Goal: Find specific page/section: Find specific page/section

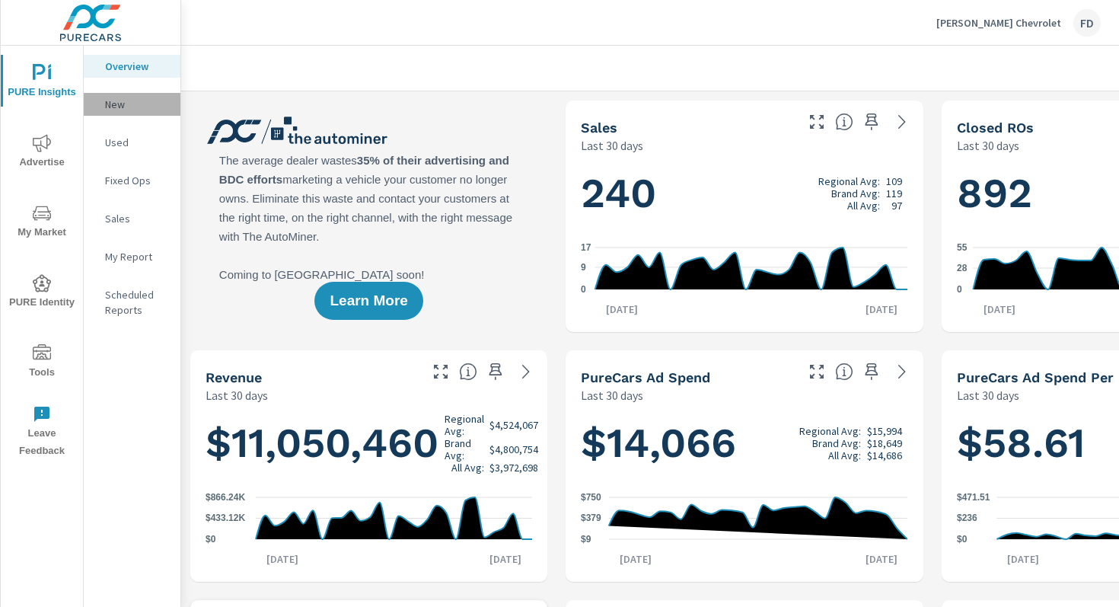
click at [110, 102] on p "New" at bounding box center [136, 104] width 63 height 15
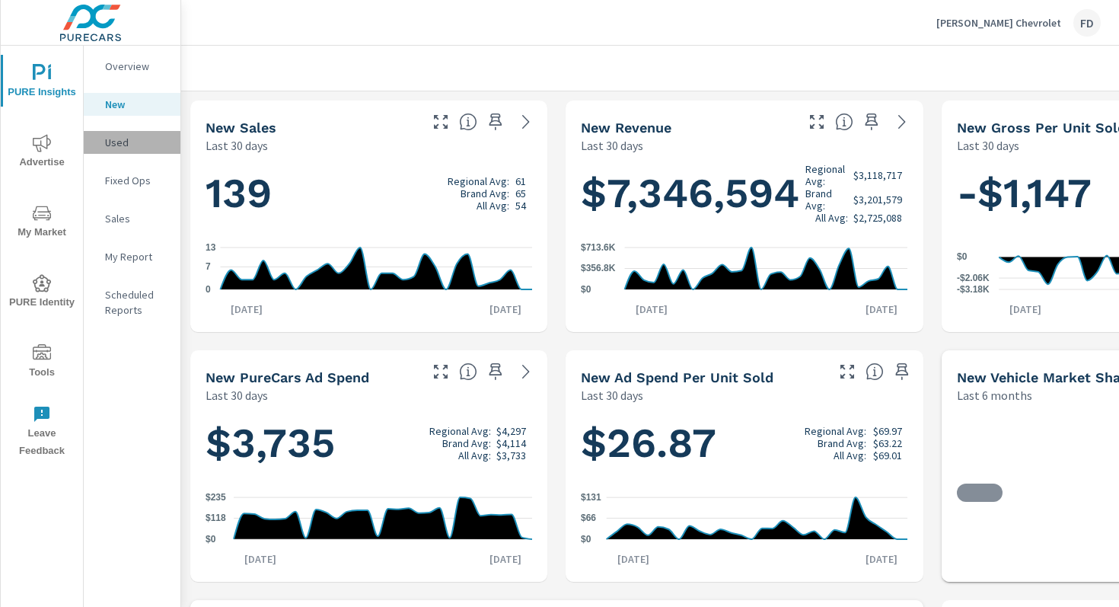
click at [119, 144] on p "Used" at bounding box center [136, 142] width 63 height 15
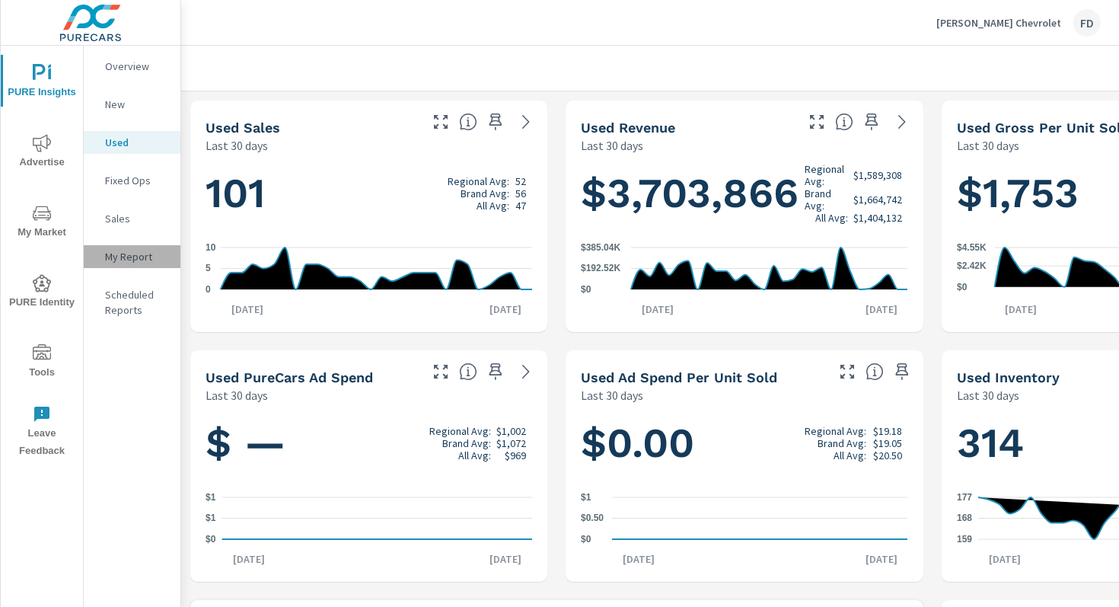
click at [126, 249] on p "My Report" at bounding box center [136, 256] width 63 height 15
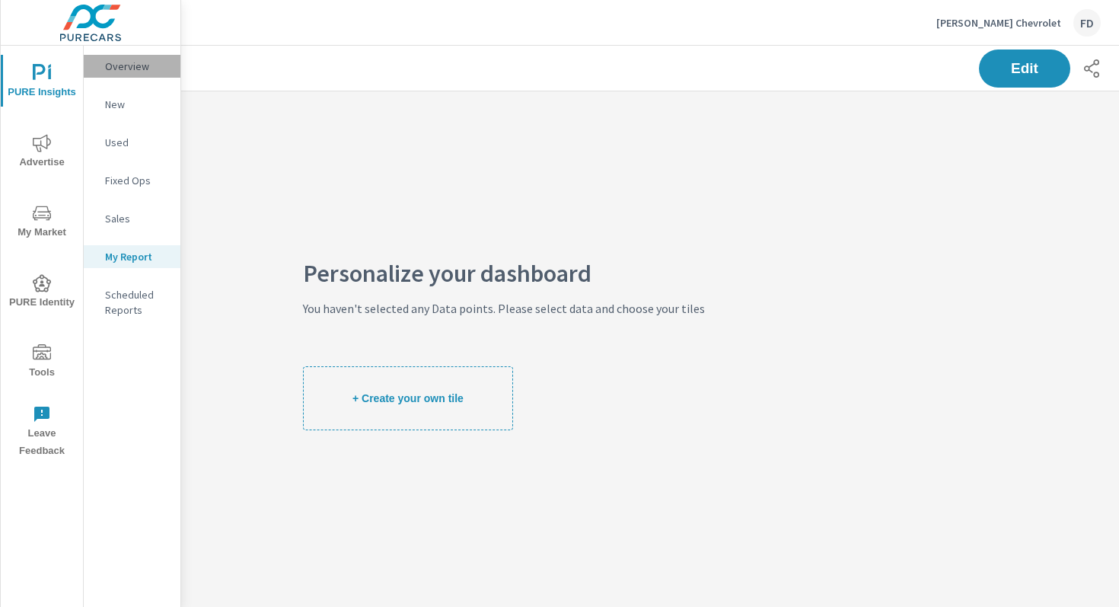
click at [138, 61] on p "Overview" at bounding box center [136, 66] width 63 height 15
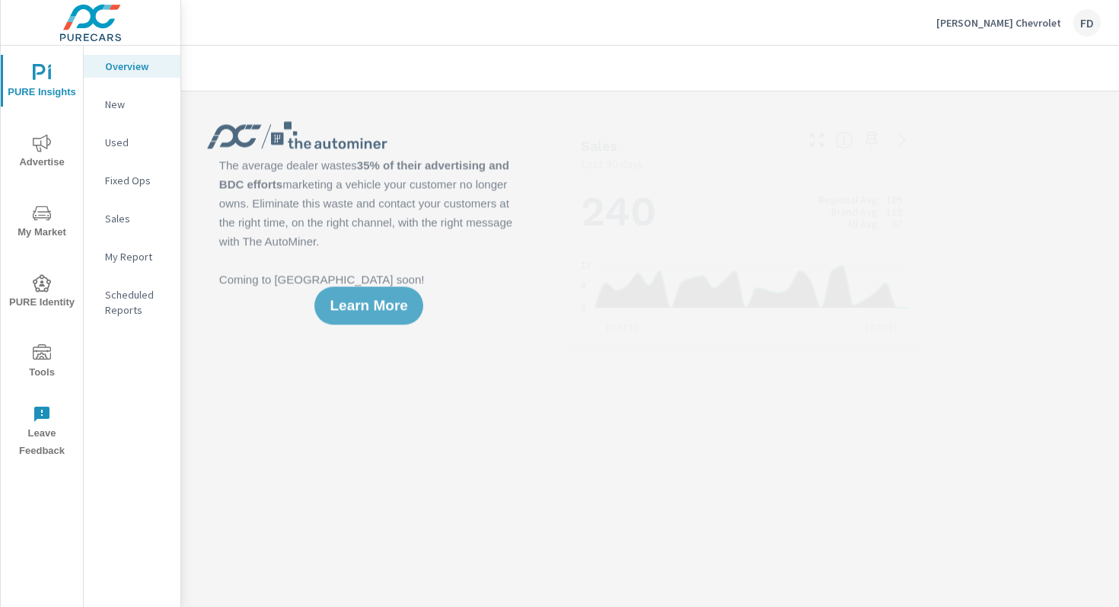
click at [50, 158] on span "Advertise" at bounding box center [41, 152] width 73 height 37
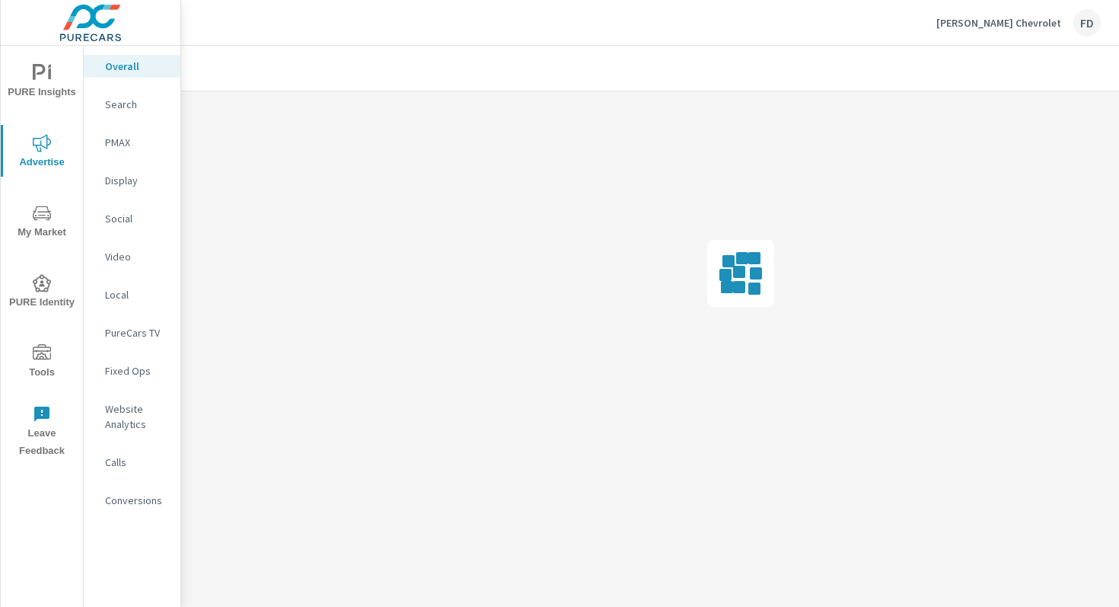
click at [129, 104] on p "Search" at bounding box center [136, 104] width 63 height 15
